Goal: Information Seeking & Learning: Learn about a topic

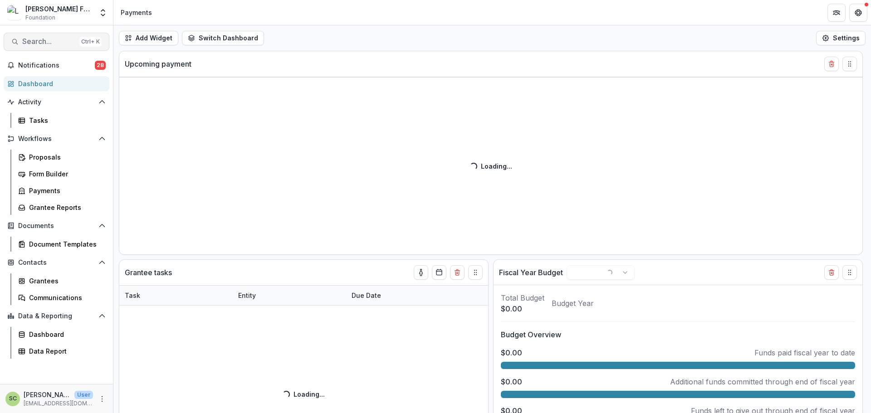
click at [68, 42] on span "Search..." at bounding box center [49, 41] width 54 height 9
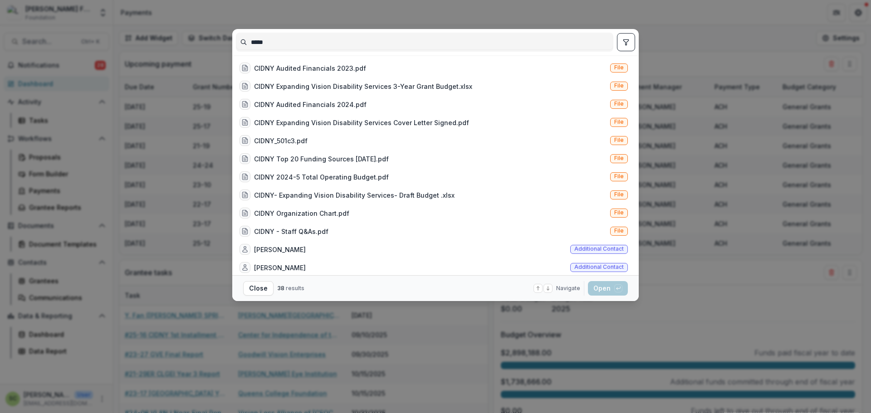
type input "*****"
click at [624, 49] on button "toggle filters" at bounding box center [626, 42] width 18 height 18
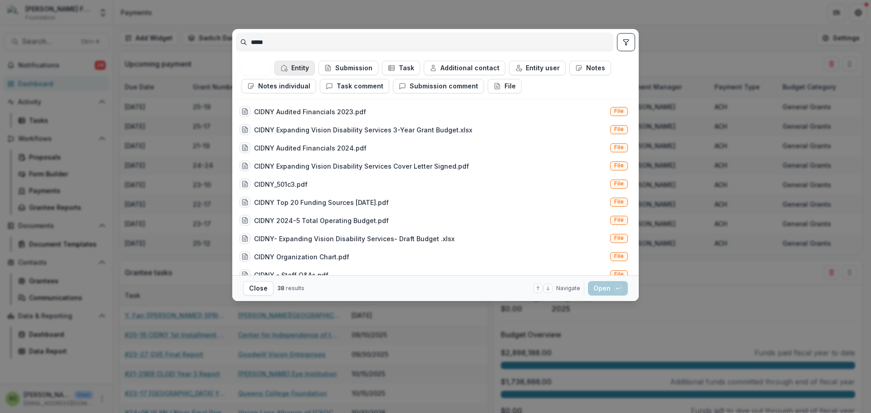
click at [302, 68] on button "Entity" at bounding box center [294, 68] width 40 height 15
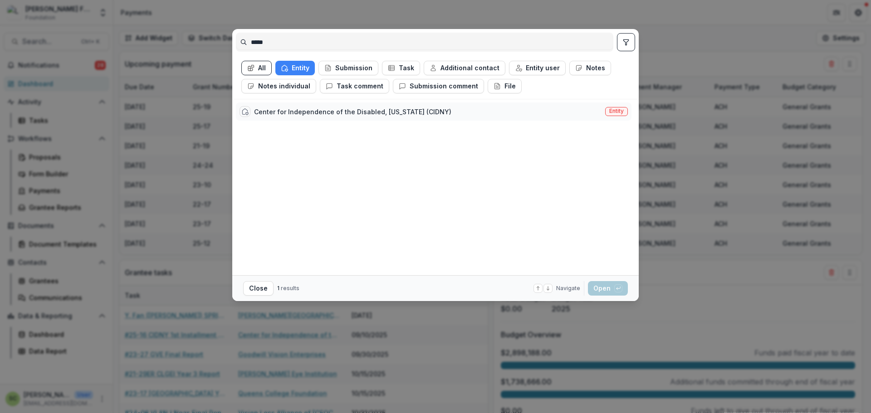
click at [323, 107] on div "Center for Independence of the Disabled, [US_STATE] (CIDNY)" at bounding box center [352, 112] width 197 height 10
click at [323, 107] on div "Center for Independence of the Disabled, [US_STATE] (CIDNY)" at bounding box center [328, 112] width 148 height 10
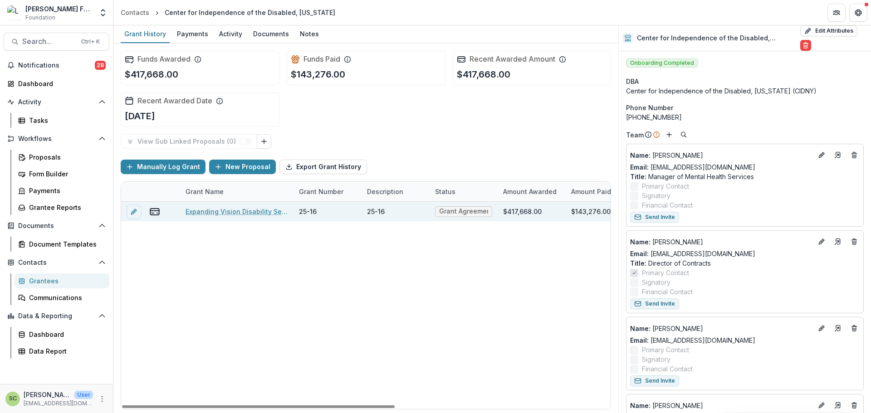
click at [262, 209] on link "Expanding Vision Disability Services at CIDNY" at bounding box center [237, 212] width 103 height 10
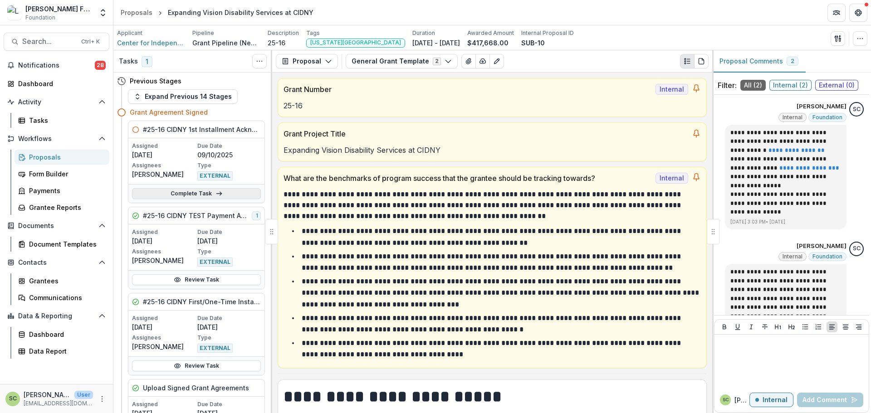
click at [243, 192] on link "Complete Task" at bounding box center [196, 193] width 129 height 11
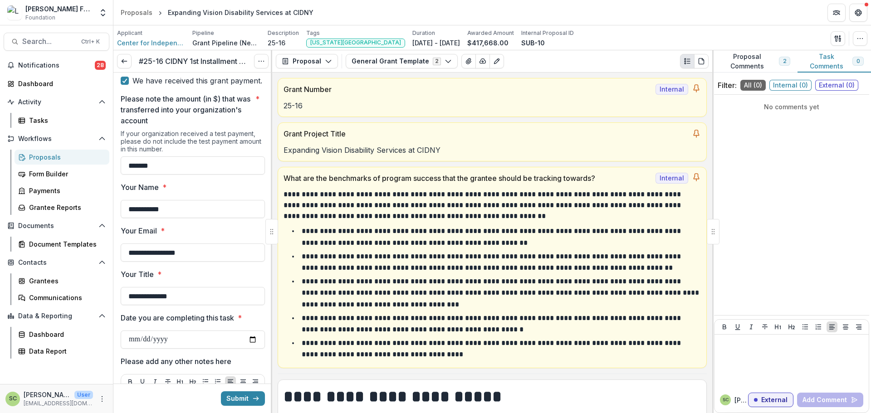
scroll to position [680, 0]
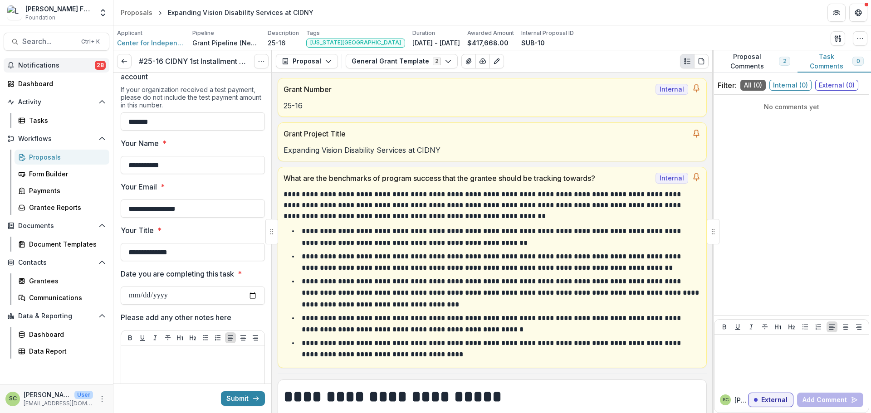
click at [77, 61] on button "Notifications 28" at bounding box center [57, 65] width 106 height 15
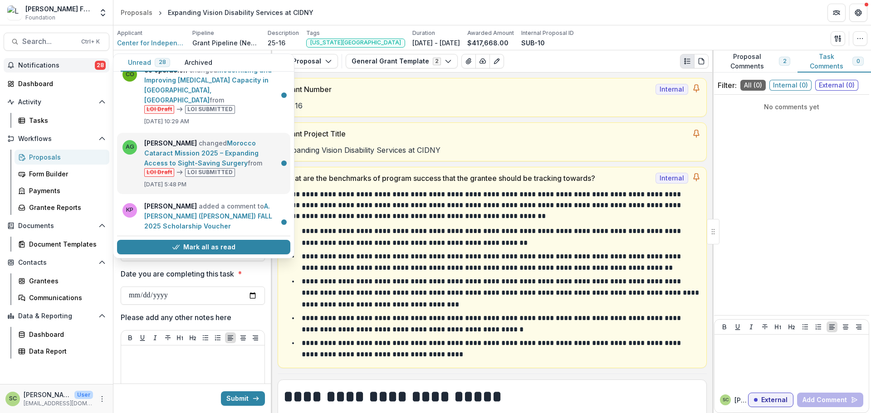
scroll to position [0, 0]
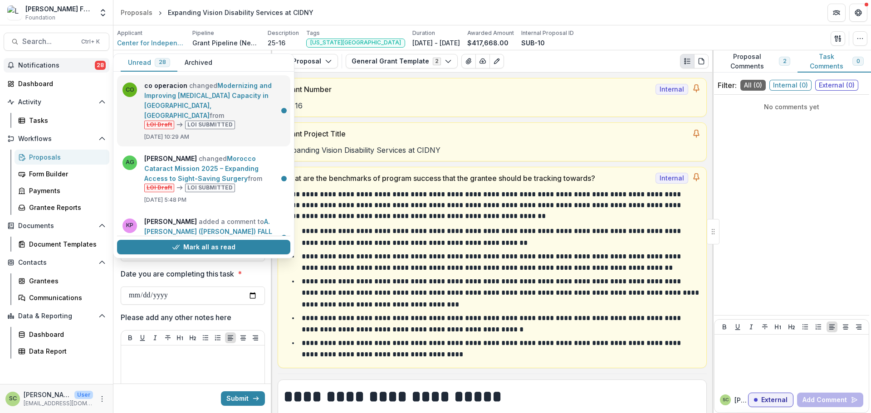
click at [236, 108] on link "Modernizing and Improving [MEDICAL_DATA] Capacity in [GEOGRAPHIC_DATA], [GEOGRA…" at bounding box center [207, 101] width 127 height 38
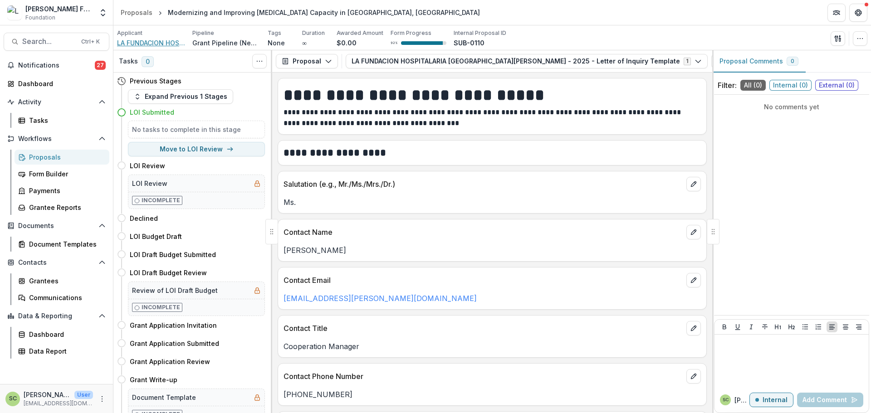
click at [159, 42] on span "LA FUNDACION HOSPITALARIA [GEOGRAPHIC_DATA][PERSON_NAME]" at bounding box center [151, 43] width 68 height 10
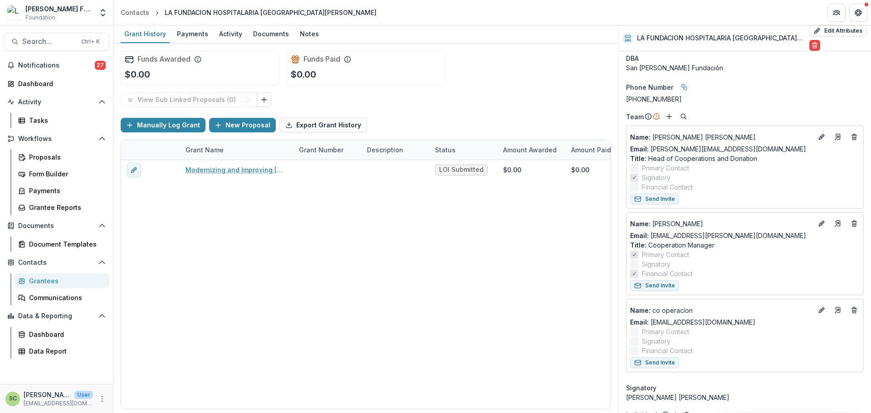
scroll to position [45, 0]
